Goal: Contribute content: Contribute content

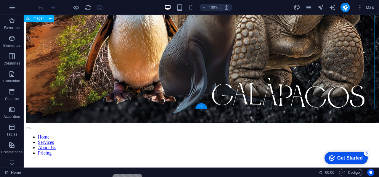
scroll to position [427, 0]
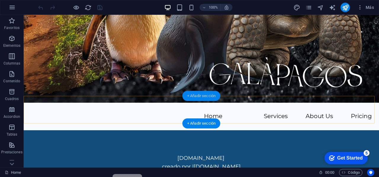
click at [215, 97] on div "+ Añadir sección" at bounding box center [201, 96] width 38 height 10
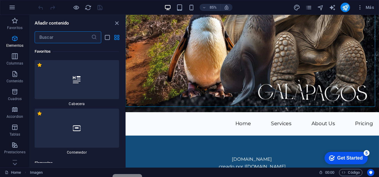
scroll to position [1843, 0]
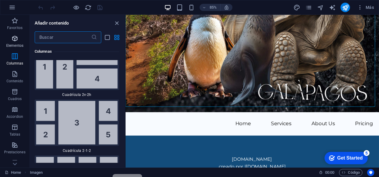
click at [16, 44] on p "Elementos" at bounding box center [14, 45] width 17 height 5
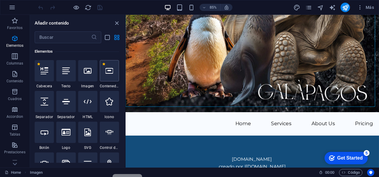
scroll to position [112, 0]
click at [91, 75] on div at bounding box center [87, 70] width 19 height 21
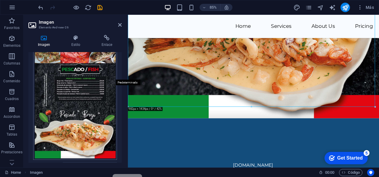
scroll to position [28, 0]
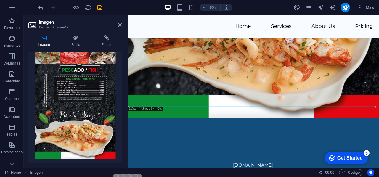
drag, startPoint x: 84, startPoint y: 76, endPoint x: 85, endPoint y: 23, distance: 52.4
click at [85, 23] on h2 "Imagen" at bounding box center [80, 22] width 83 height 5
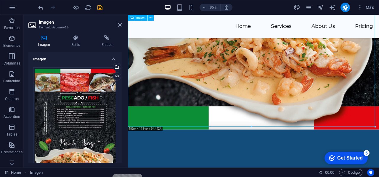
scroll to position [738, 0]
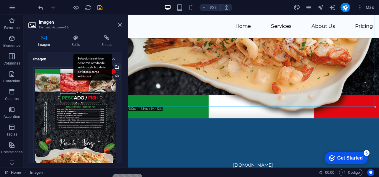
click at [112, 66] on div "Selecciona archivos del administrador de archivos, de la galería de fotos o car…" at bounding box center [92, 67] width 38 height 27
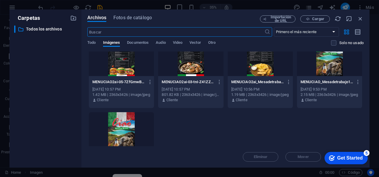
scroll to position [0, 0]
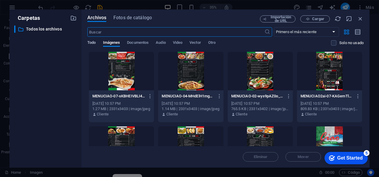
click at [89, 42] on span "Todo" at bounding box center [91, 43] width 8 height 8
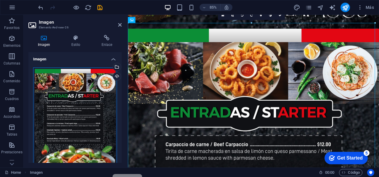
click at [91, 112] on div "Arrastra archivos aquí, haz clic para escoger archivos o selecciona archivos de…" at bounding box center [75, 127] width 84 height 121
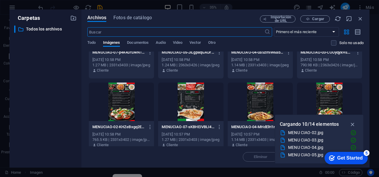
scroll to position [275, 0]
